Goal: Task Accomplishment & Management: Use online tool/utility

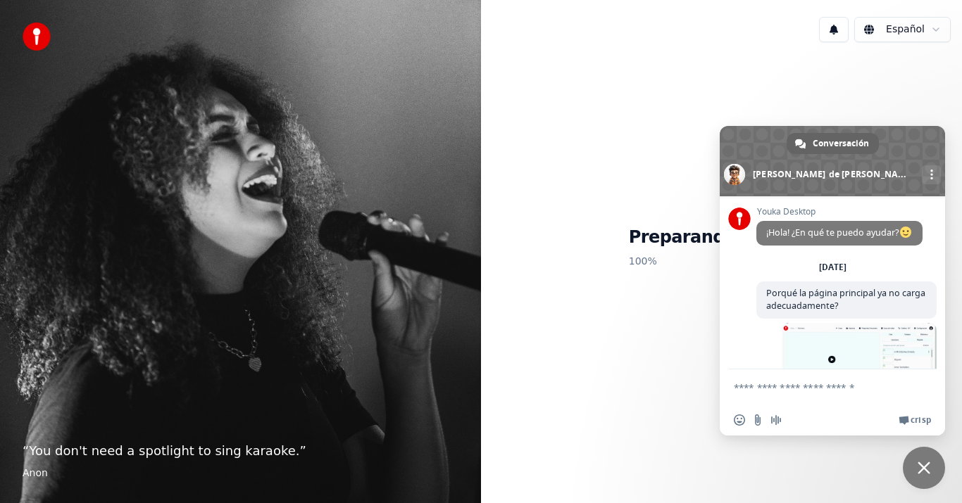
scroll to position [127, 0]
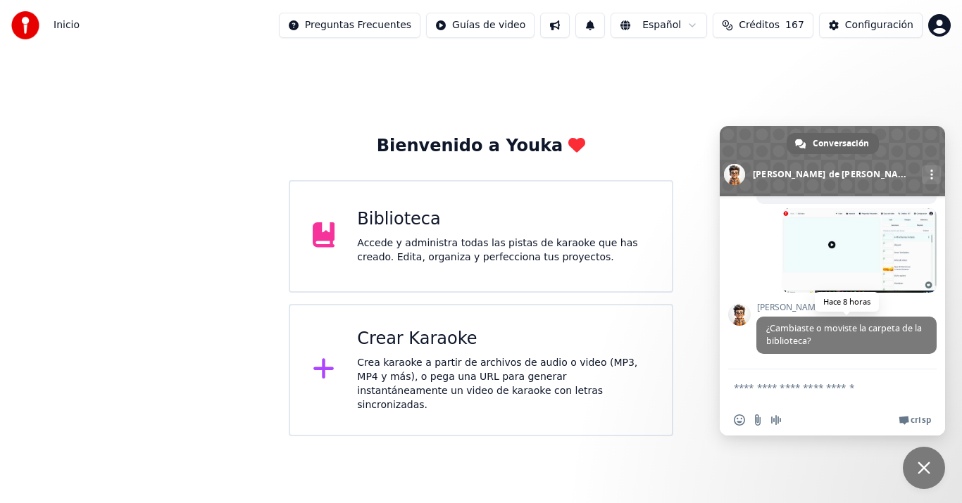
click at [850, 339] on span "¿Cambiaste o moviste la carpeta de la biblioteca?" at bounding box center [846, 335] width 180 height 37
click at [841, 396] on textarea "Escribe aquí tu mensaje..." at bounding box center [818, 387] width 169 height 35
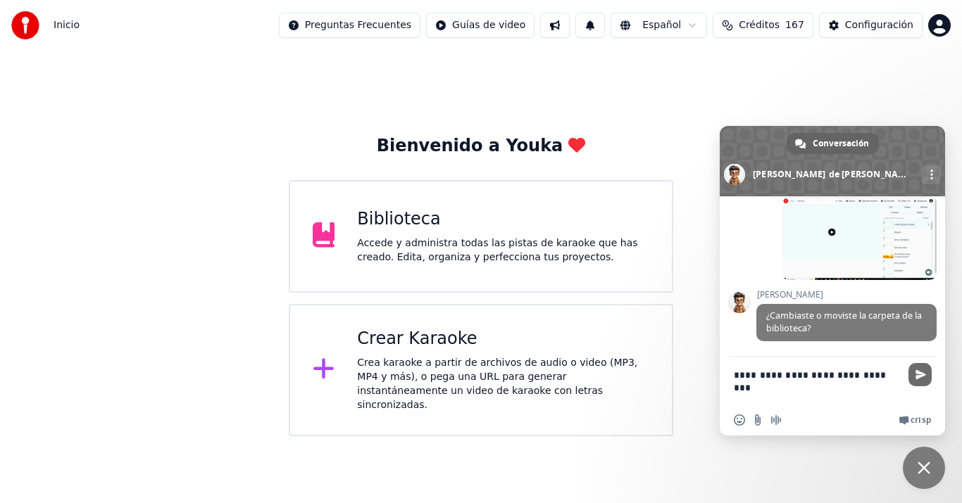
type textarea "**********"
click at [918, 368] on span "Enviar" at bounding box center [919, 374] width 23 height 23
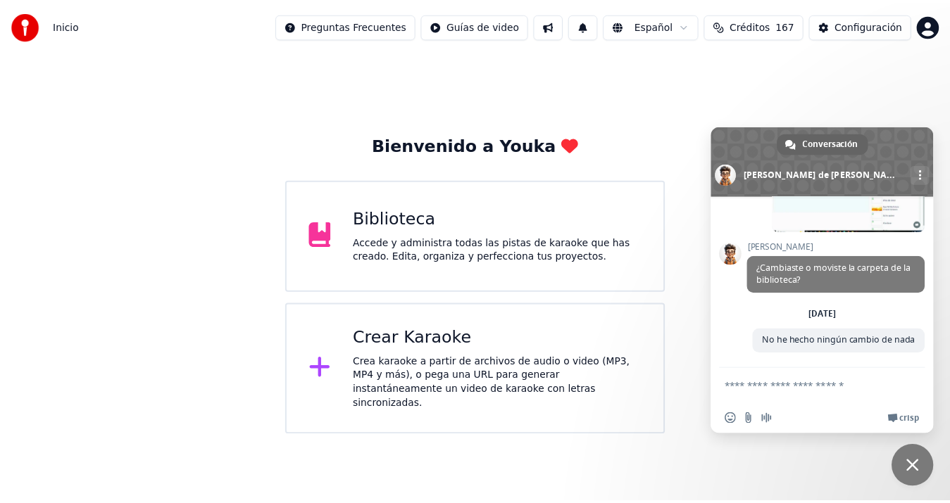
scroll to position [201, 0]
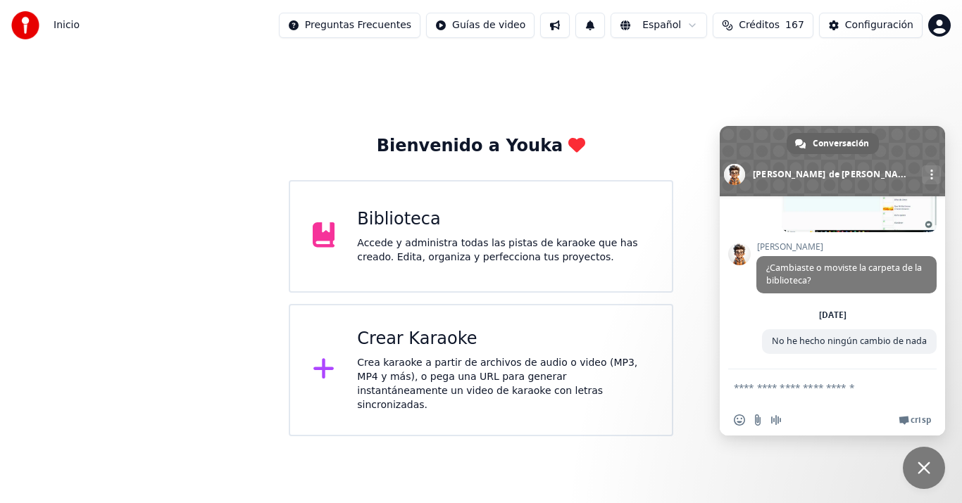
click at [456, 237] on div "Accede y administra todas las pistas de karaoke que has creado. Edita, organiza…" at bounding box center [503, 251] width 292 height 28
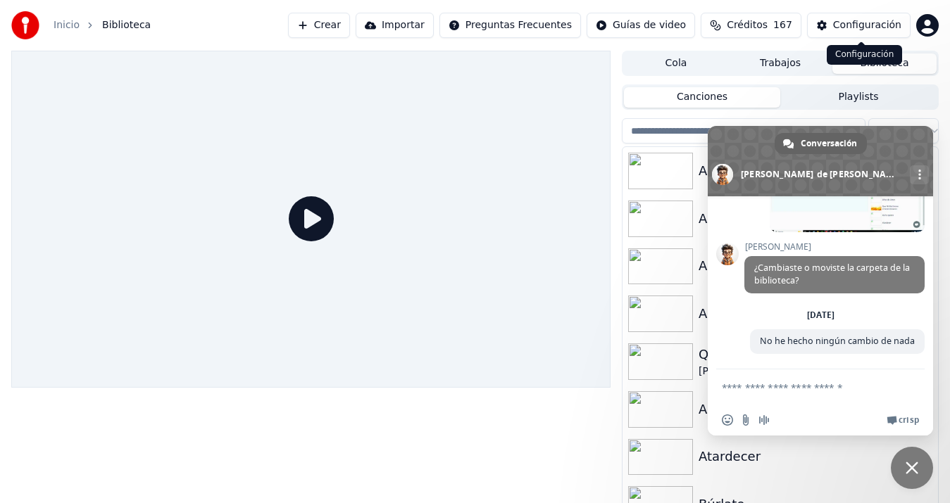
click at [824, 27] on button "Configuración" at bounding box center [859, 25] width 104 height 25
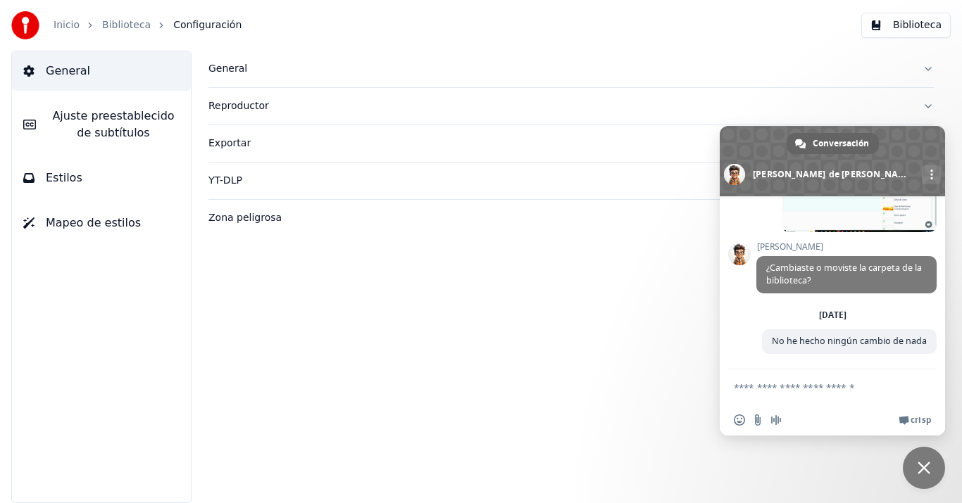
click at [66, 126] on span "Ajuste preestablecido de subtítulos" at bounding box center [113, 125] width 132 height 34
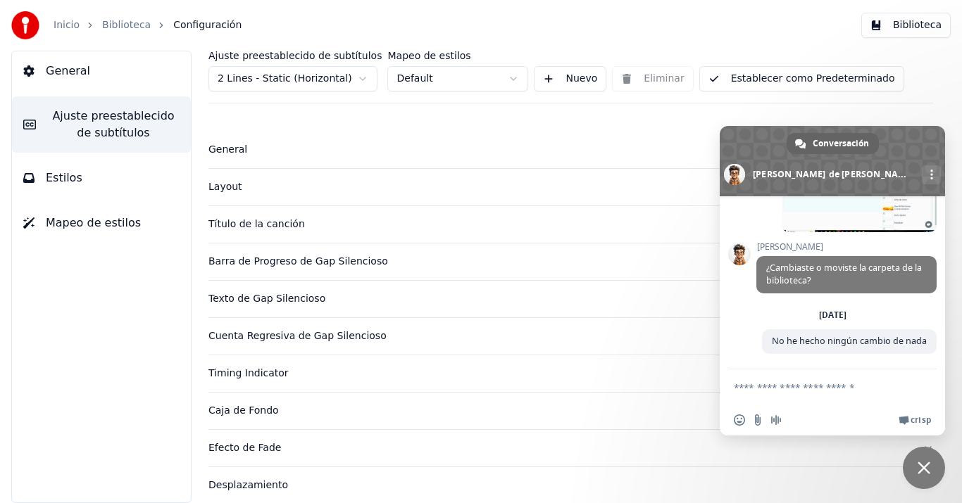
click at [119, 225] on span "Mapeo de estilos" at bounding box center [93, 223] width 95 height 17
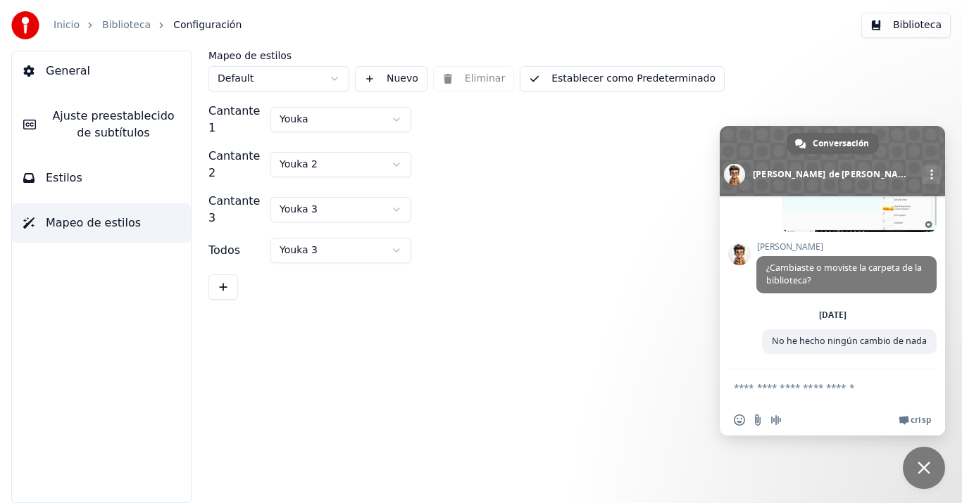
click at [102, 81] on button "General" at bounding box center [101, 70] width 179 height 39
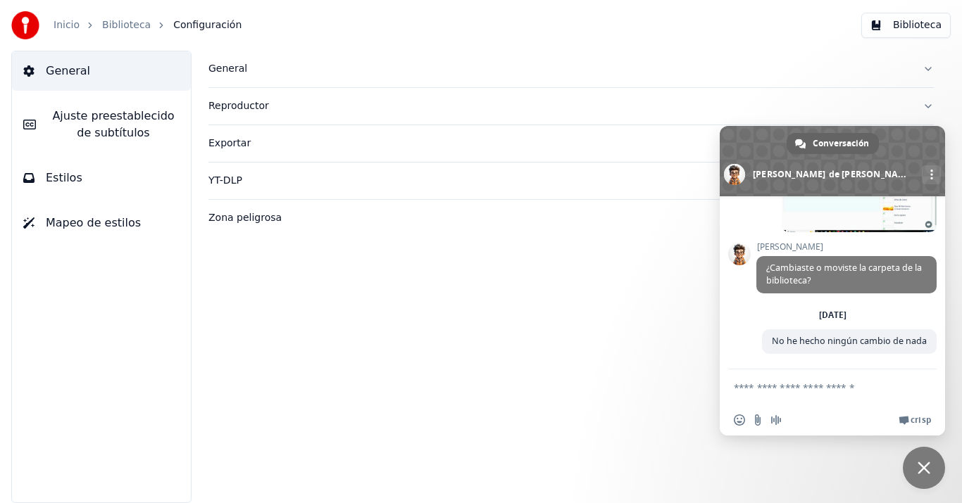
click at [258, 105] on div "Reproductor" at bounding box center [559, 106] width 703 height 14
click at [239, 309] on div "YT-DLP" at bounding box center [559, 308] width 703 height 14
click at [243, 342] on div "Zona peligrosa" at bounding box center [559, 340] width 703 height 14
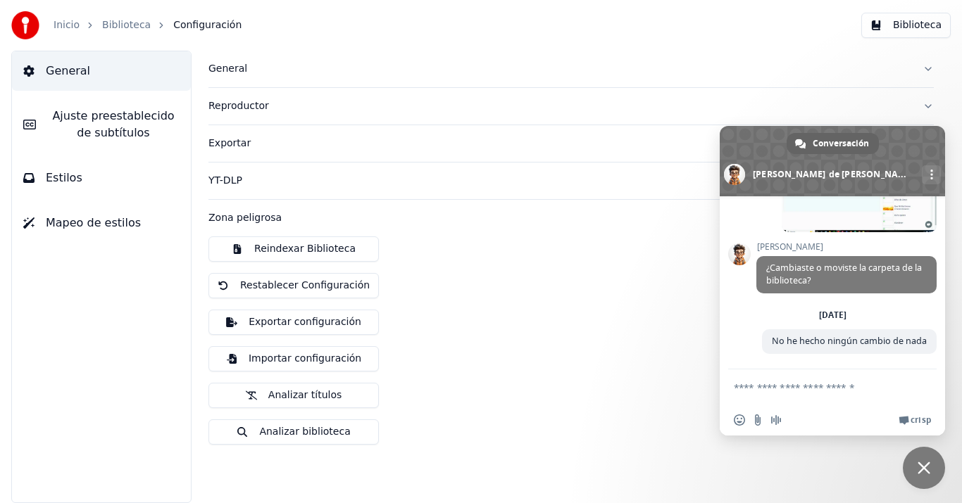
click at [289, 253] on button "Reindexar Biblioteca" at bounding box center [293, 249] width 170 height 25
click at [57, 20] on link "Inicio" at bounding box center [67, 25] width 26 height 14
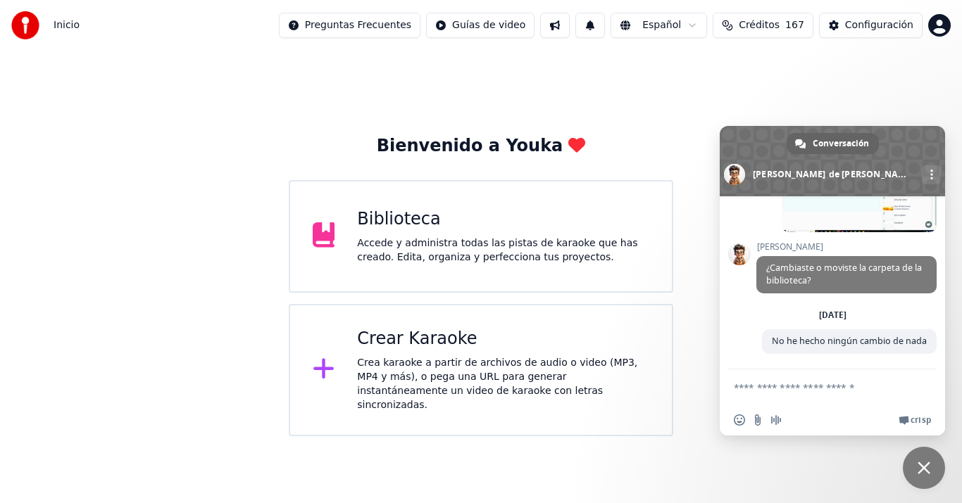
click at [396, 279] on div "Biblioteca Accede y administra todas las pistas de karaoke que has creado. Edit…" at bounding box center [481, 236] width 384 height 113
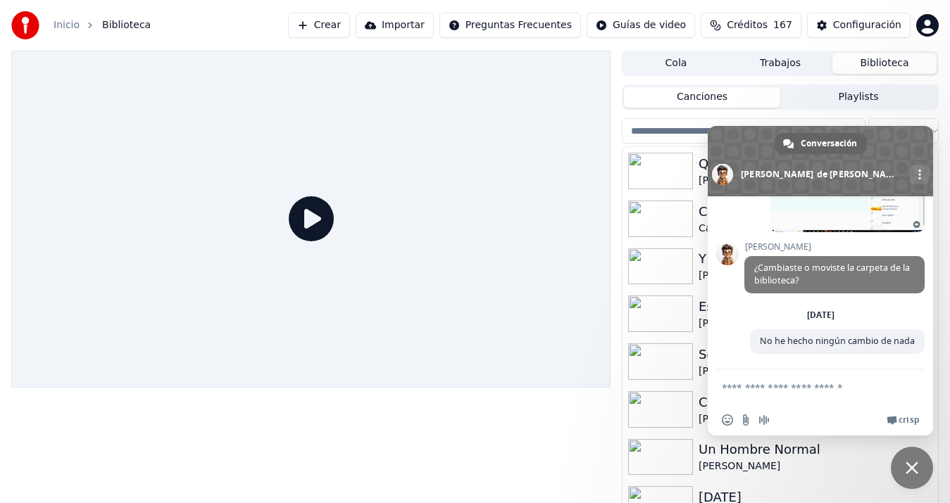
click at [614, 113] on div "Cola Trabajos Biblioteca Canciones Playlists Ordenar Que Ni Me Entere Armando M…" at bounding box center [475, 287] width 950 height 473
click at [910, 171] on link "Más canales" at bounding box center [919, 174] width 19 height 19
click at [910, 171] on link at bounding box center [919, 174] width 19 height 19
click at [938, 145] on div at bounding box center [780, 145] width 317 height 3
click at [915, 465] on span "Cerrar el chat" at bounding box center [912, 468] width 13 height 13
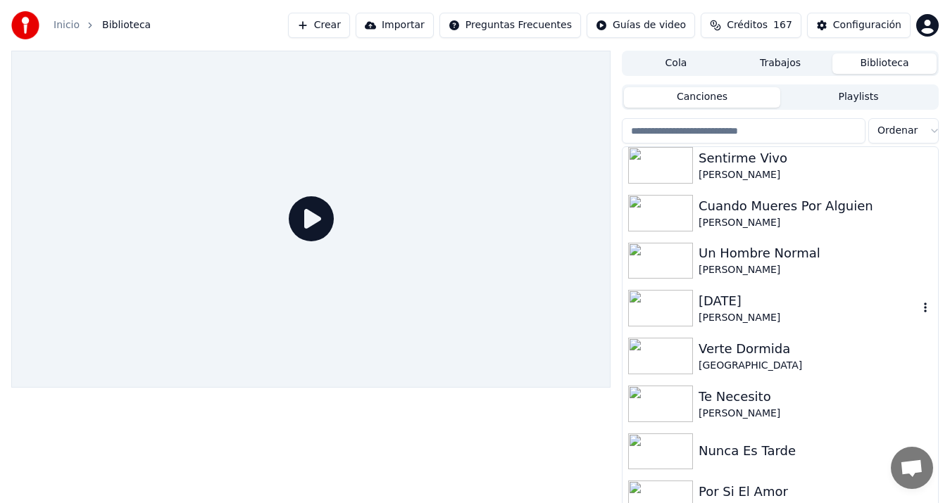
scroll to position [20, 0]
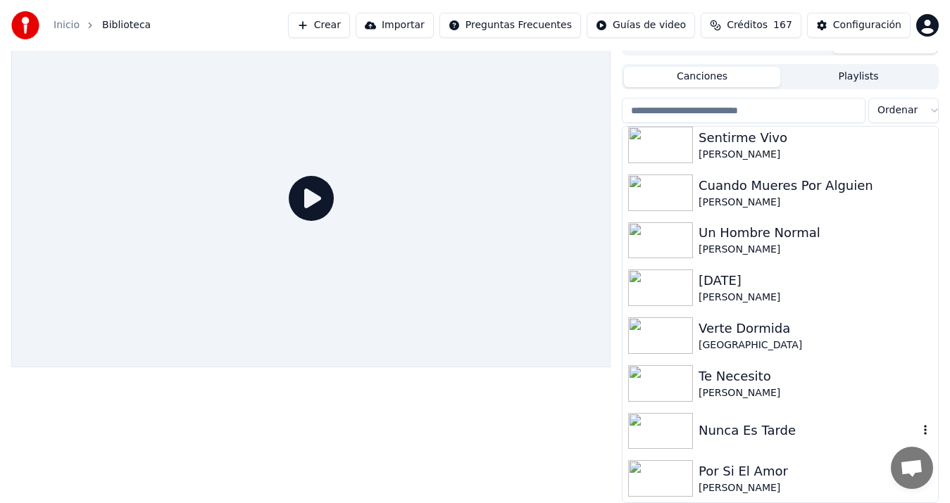
click at [780, 422] on div "Nunca Es Tarde" at bounding box center [809, 431] width 220 height 20
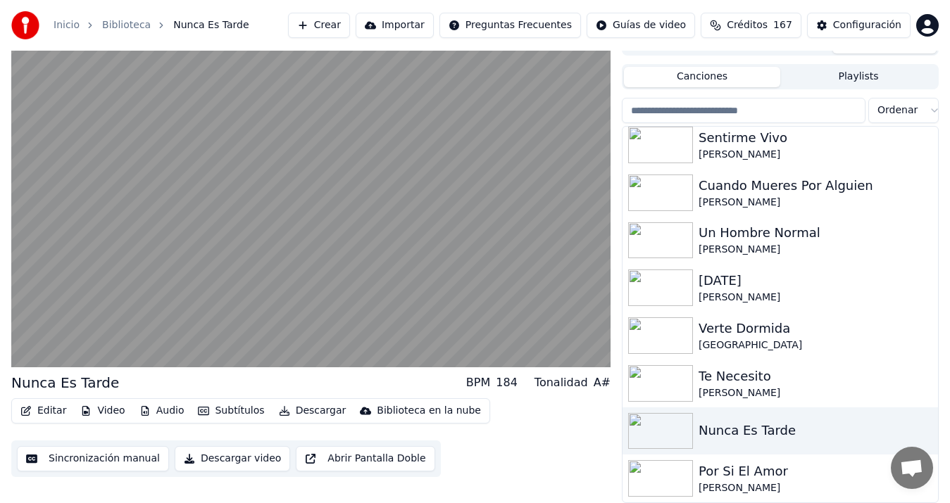
click at [115, 456] on button "Sincronización manual" at bounding box center [93, 458] width 152 height 25
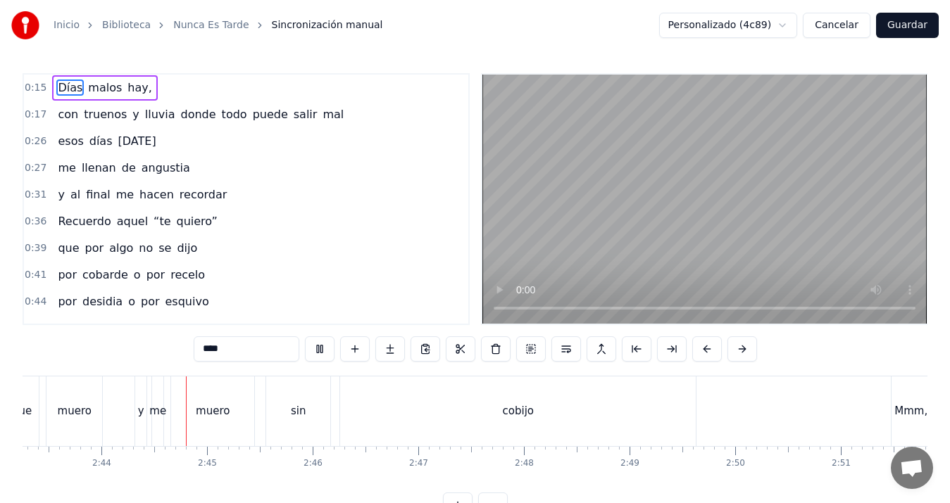
scroll to position [0, 17286]
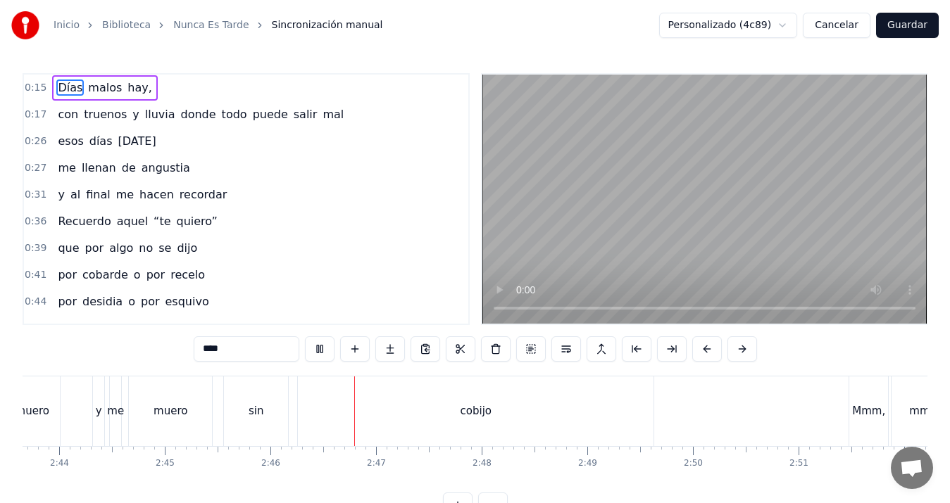
click at [906, 25] on button "Guardar" at bounding box center [907, 25] width 63 height 25
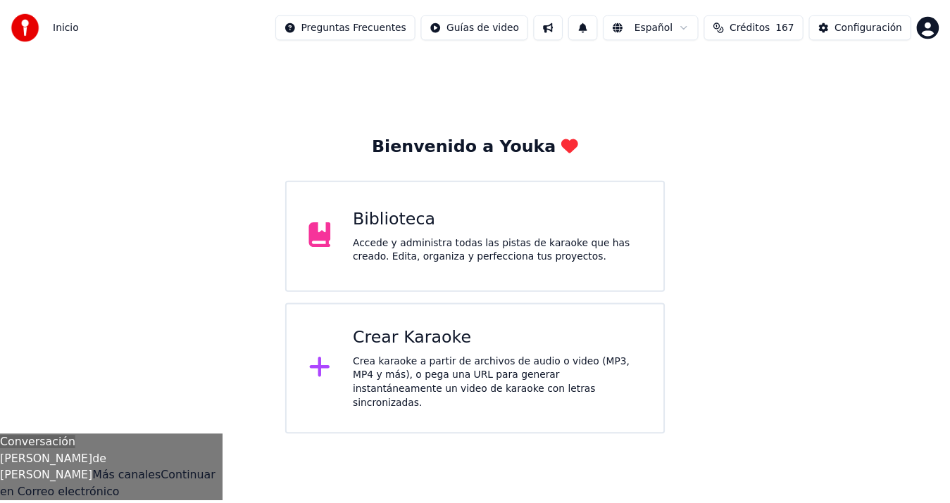
scroll to position [201, 0]
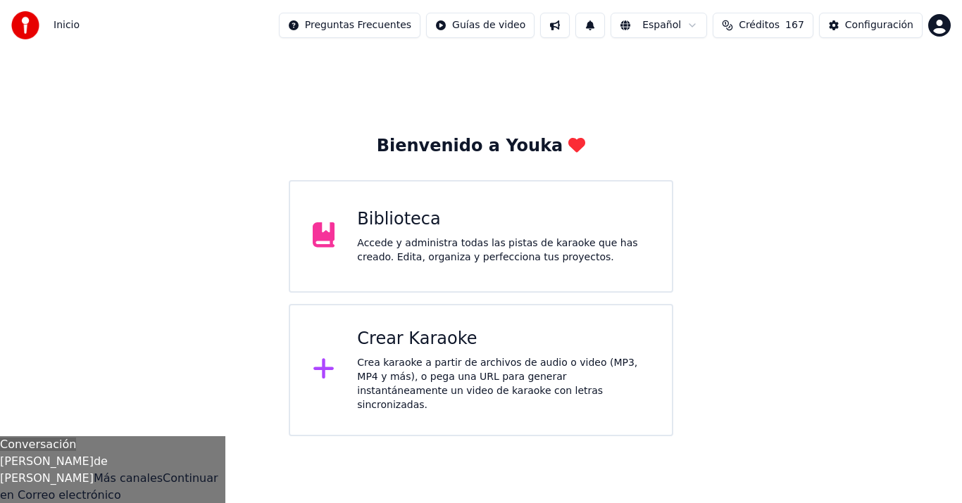
click at [599, 229] on div "Biblioteca" at bounding box center [503, 219] width 292 height 23
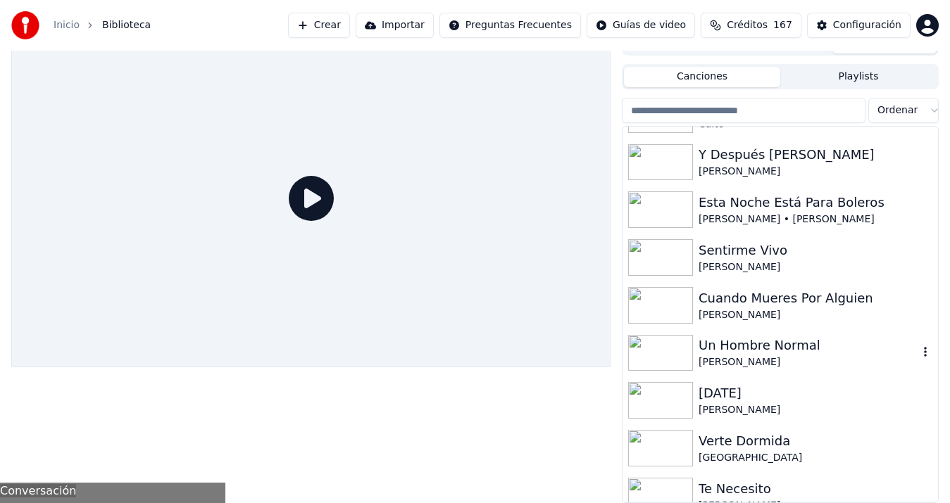
scroll to position [196, 0]
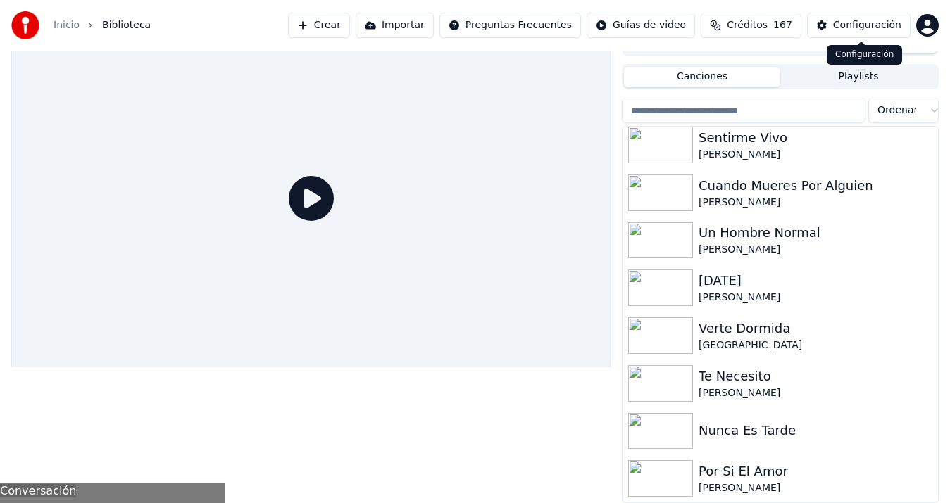
click at [840, 25] on div "Configuración" at bounding box center [867, 25] width 68 height 14
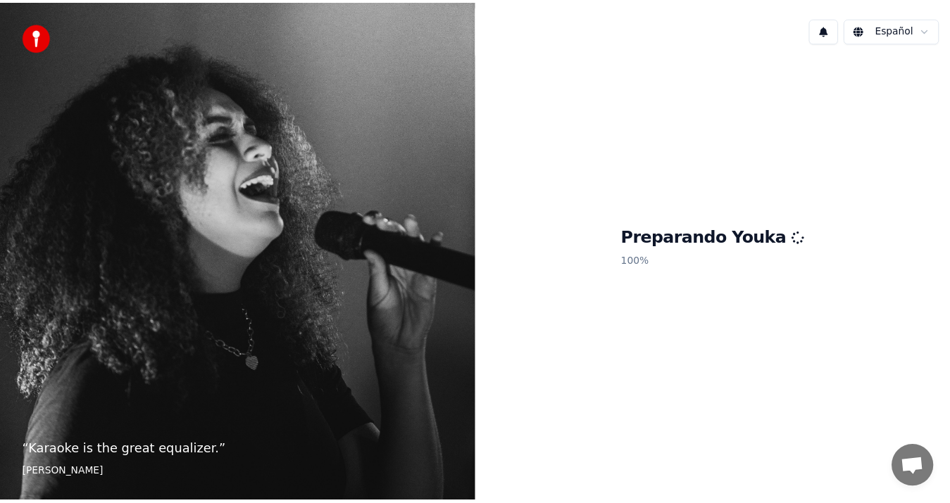
scroll to position [188, 0]
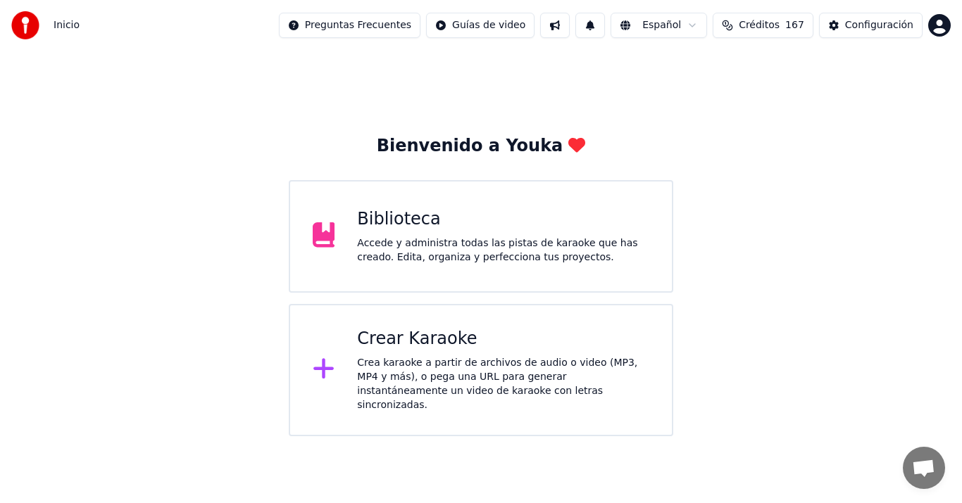
click at [560, 249] on div "Accede y administra todas las pistas de karaoke que has creado. Edita, organiza…" at bounding box center [503, 251] width 292 height 28
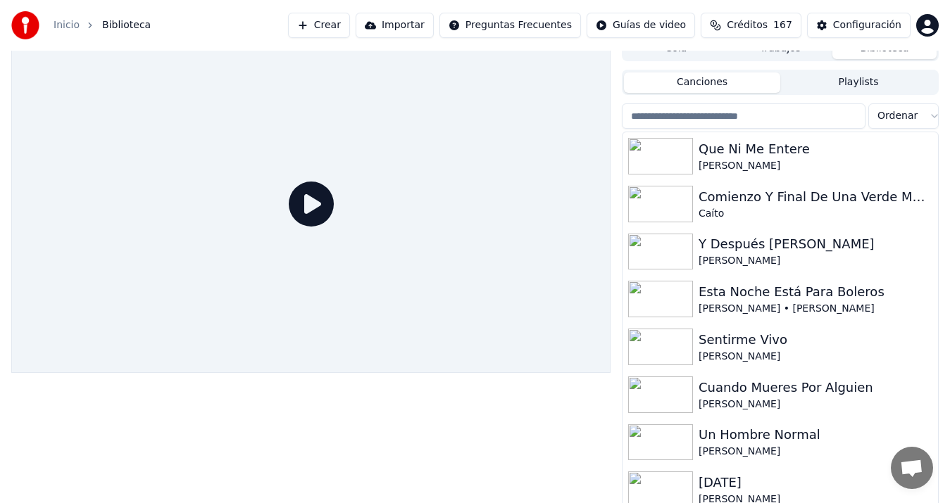
scroll to position [20, 0]
